Goal: Information Seeking & Learning: Learn about a topic

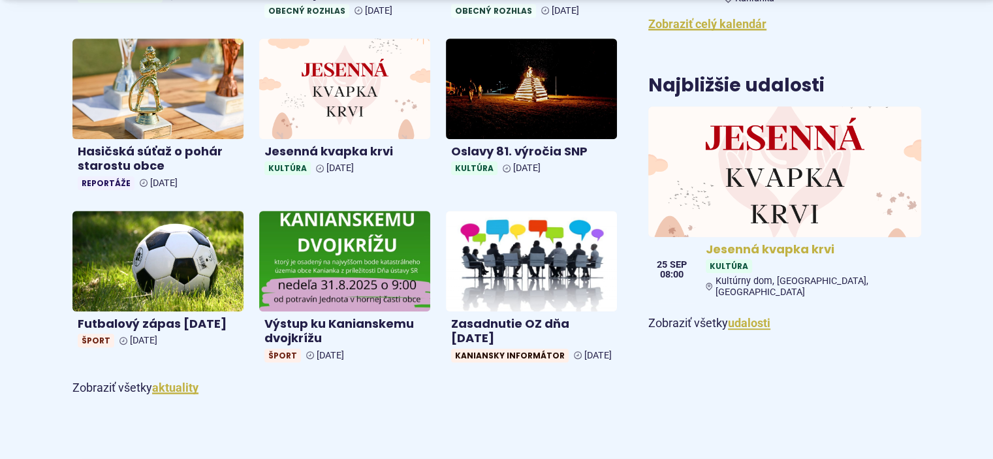
scroll to position [609, 0]
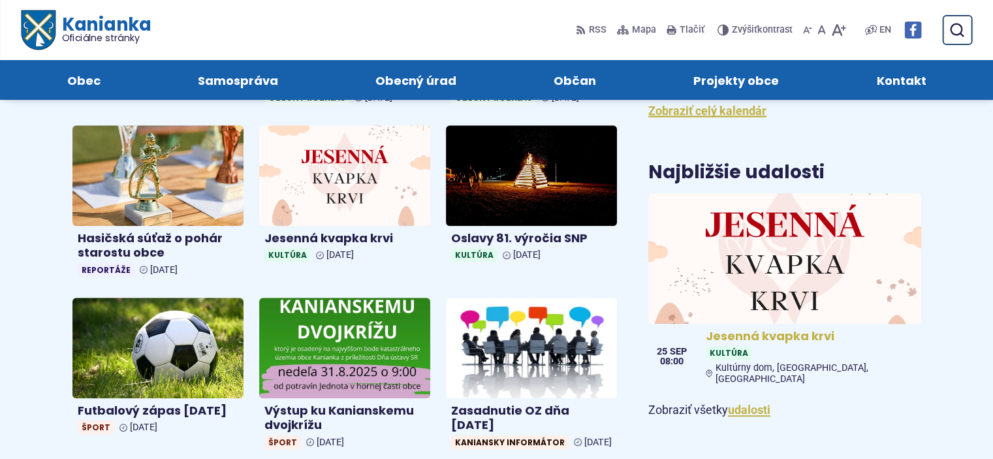
click at [758, 244] on img at bounding box center [784, 258] width 313 height 150
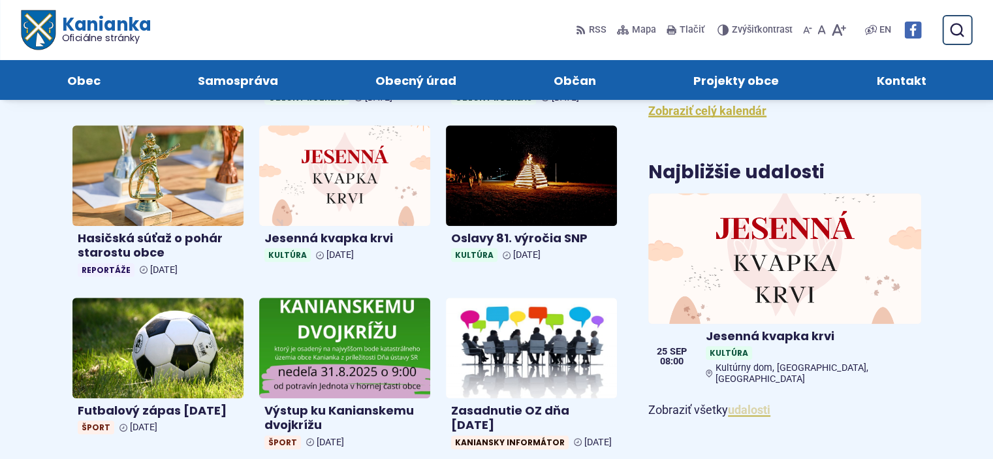
click at [749, 403] on link "udalosti" at bounding box center [749, 410] width 42 height 14
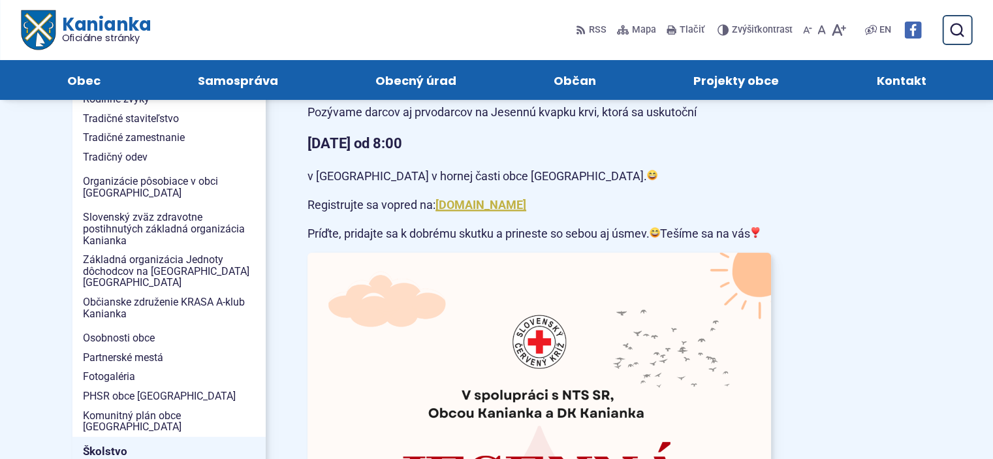
scroll to position [348, 0]
click at [503, 198] on a=AT2K6iipi2RNTThIHO-vMuSUaJT1PZ-SWdp6t1v_bi01J8dEcRRgxdZIF9qh-C8lKo-XiHxfhiuEQdpMxm30mxHI2iqjtgcGtqtlbf5PwHEYuEV0_V4l7nYq0FOUD8D8XXOHrIoBUBoi8ByOTODWyO6z4hJpB0MO9TirBZFt4EF-EHvppFjD5fjBS6RfSkJCEEfqyGgy4GV57wGzfMNF9XJX52-D2iQhWRR3nkNBLNt9sjPgMQ"] "[DOMAIN_NAME]" at bounding box center [481, 205] width 91 height 14
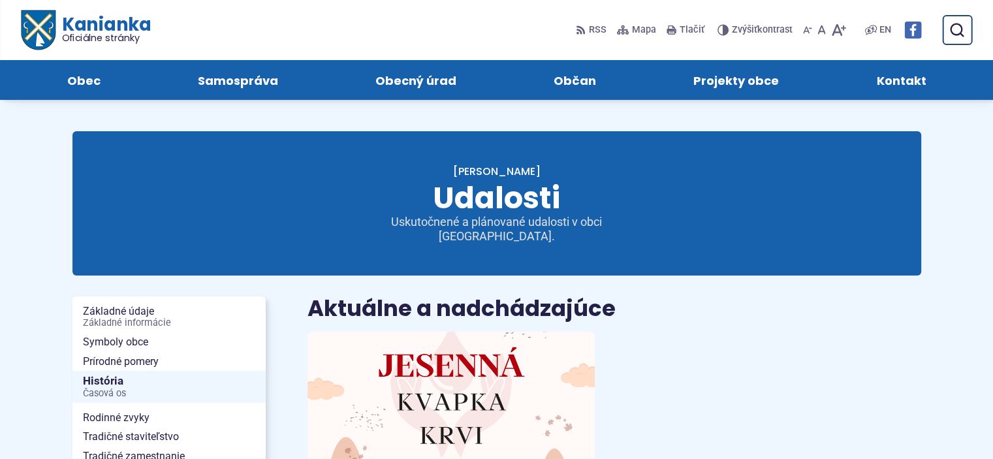
click at [124, 33] on span "Oficiálne stránky" at bounding box center [105, 37] width 89 height 9
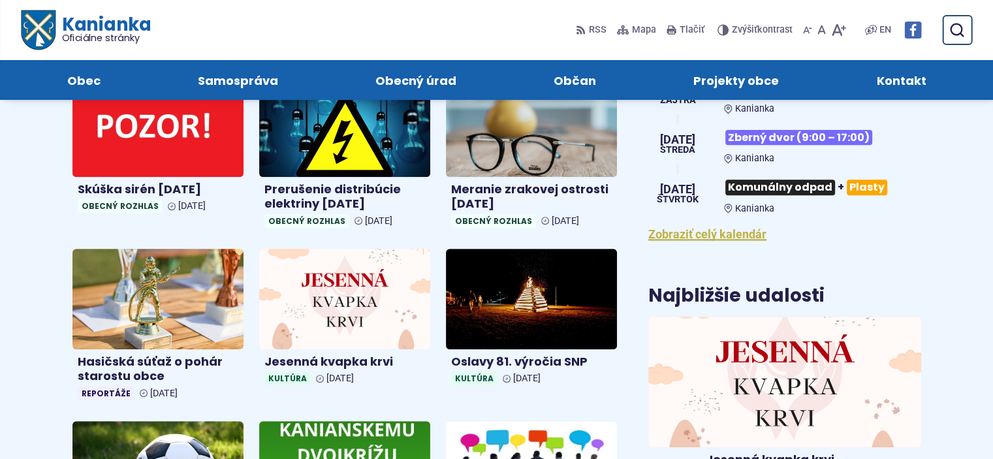
scroll to position [435, 0]
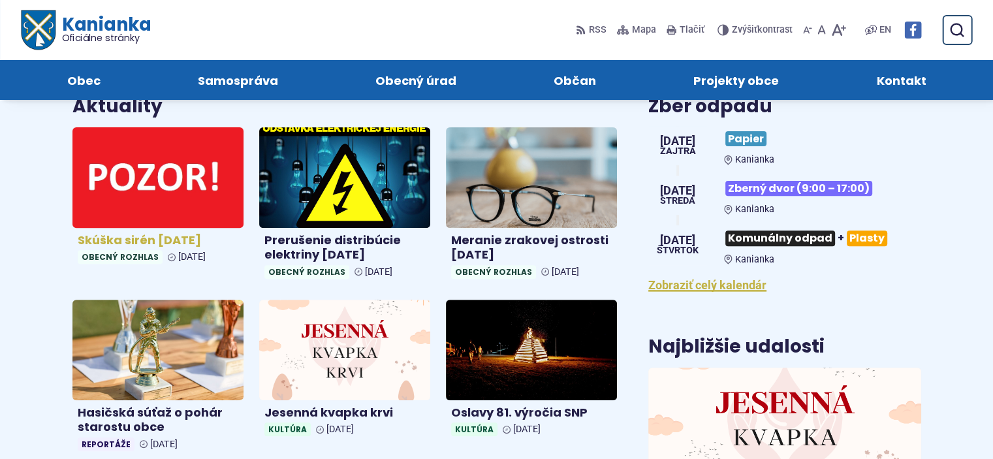
click at [205, 237] on h4 "Skúška sirén [DATE]" at bounding box center [158, 240] width 161 height 15
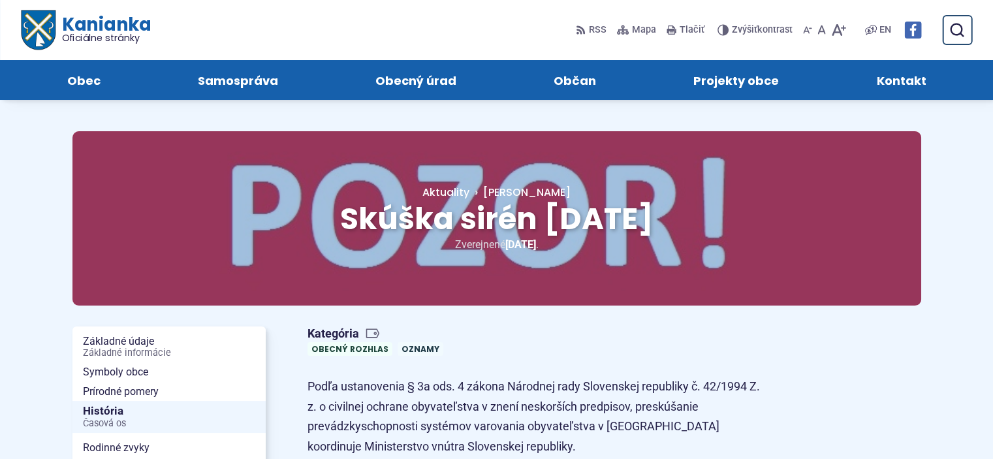
click at [85, 16] on span "Kanianka Oficiálne stránky" at bounding box center [102, 29] width 95 height 27
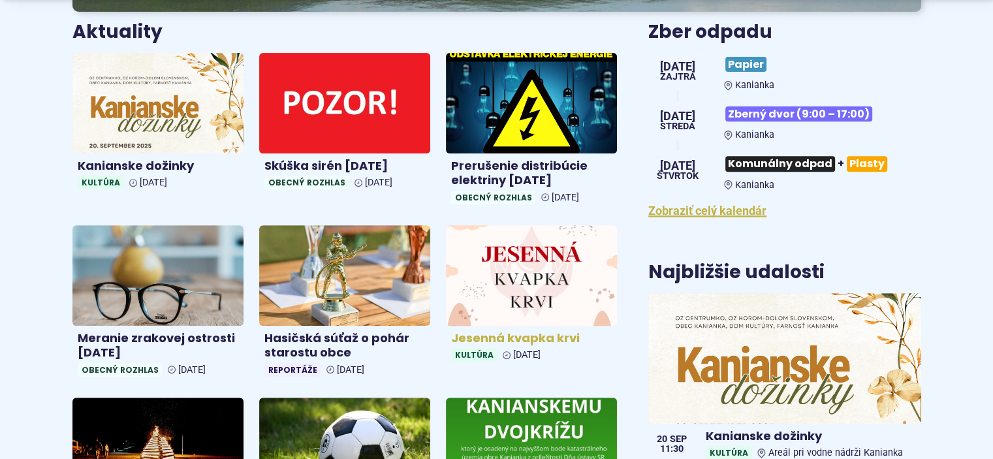
scroll to position [522, 0]
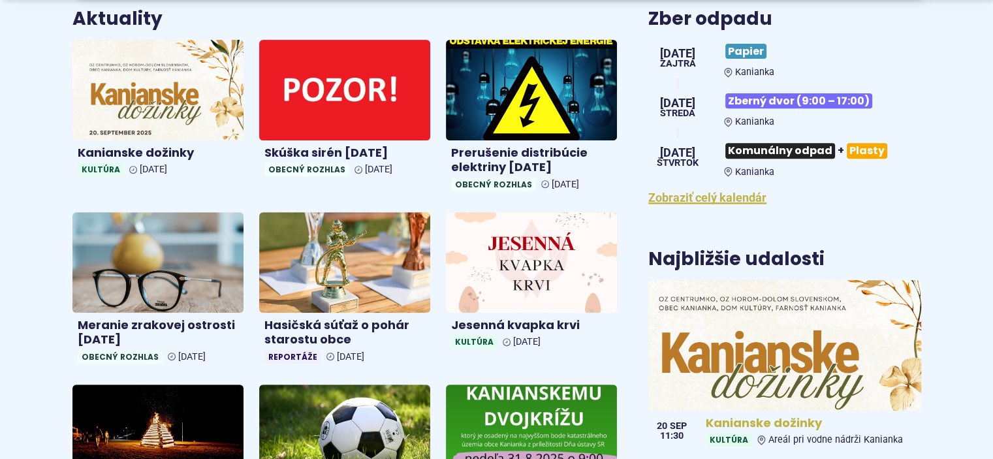
click at [747, 427] on h4 "Kanianske dožinky" at bounding box center [811, 423] width 210 height 15
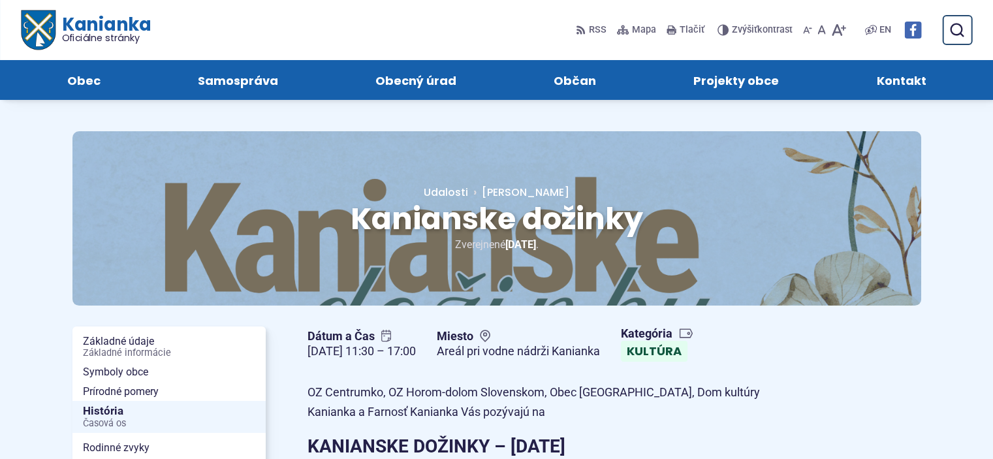
click at [125, 48] on link "Kanianka Oficiálne stránky" at bounding box center [86, 30] width 130 height 40
